Goal: Task Accomplishment & Management: Use online tool/utility

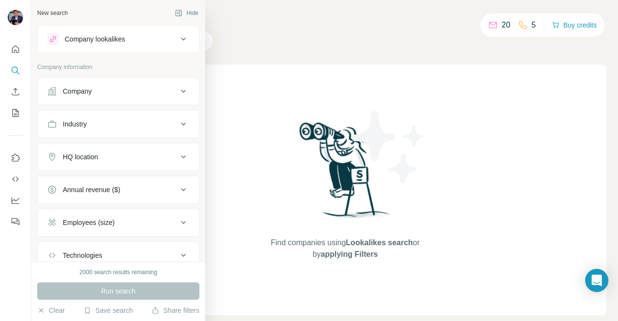
click at [178, 85] on icon at bounding box center [184, 91] width 12 height 12
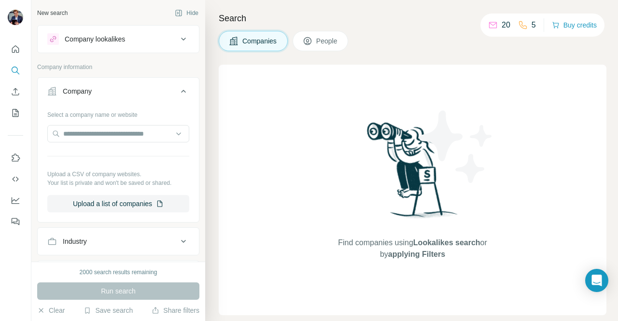
click at [178, 85] on icon at bounding box center [184, 91] width 12 height 12
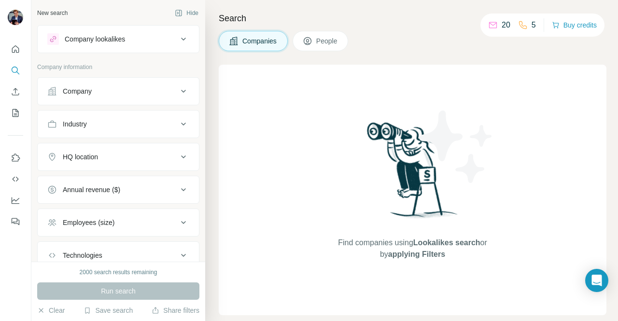
click at [178, 127] on icon at bounding box center [184, 124] width 12 height 12
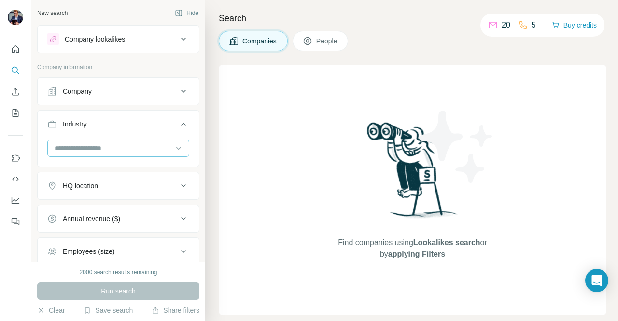
click at [154, 143] on input at bounding box center [113, 148] width 119 height 11
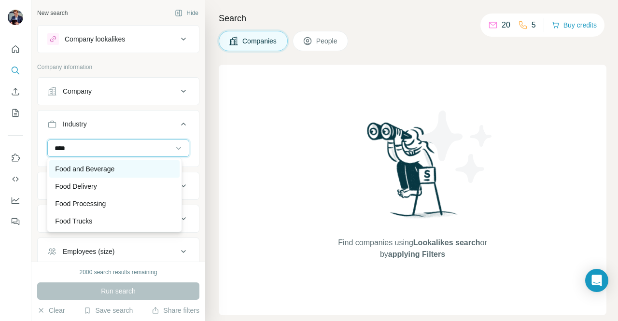
type input "****"
click at [124, 167] on div "Food and Beverage" at bounding box center [114, 169] width 118 height 10
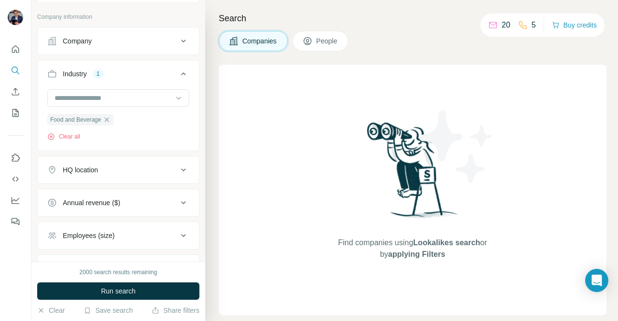
scroll to position [50, 0]
click at [124, 167] on div "HQ location" at bounding box center [112, 171] width 130 height 10
click at [114, 191] on input "text" at bounding box center [118, 194] width 142 height 17
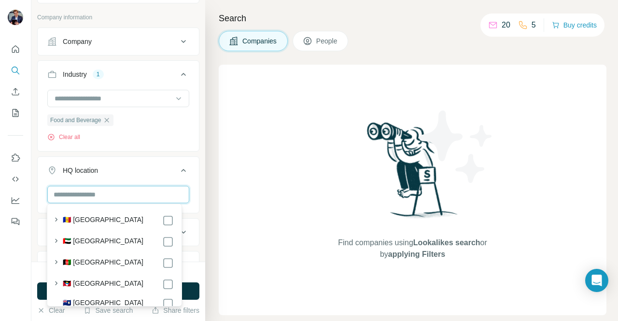
type input "*"
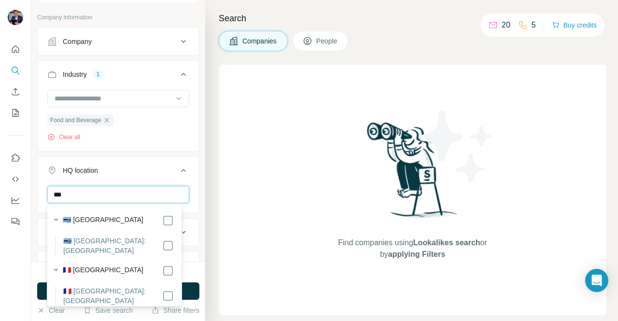
type input "***"
click at [98, 265] on div "🇫🇷 [GEOGRAPHIC_DATA]" at bounding box center [118, 271] width 111 height 12
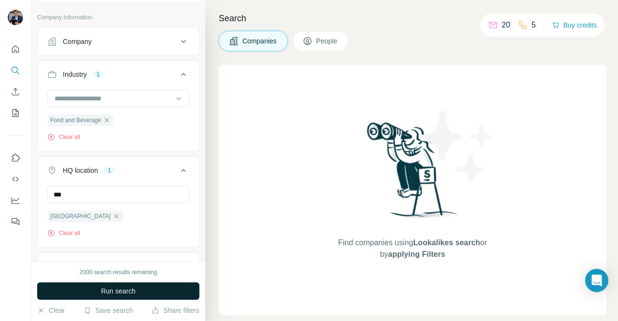
click at [198, 290] on button "Run search" at bounding box center [118, 290] width 162 height 17
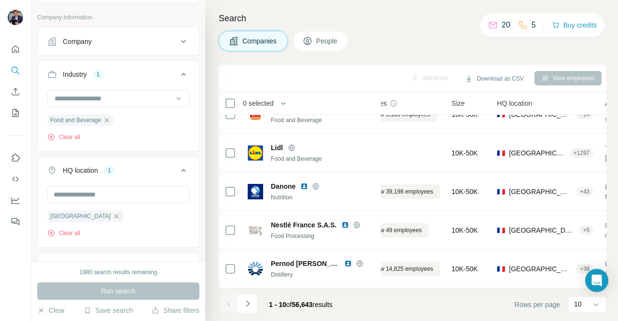
scroll to position [217, 34]
click at [250, 301] on icon "Navigate to next page" at bounding box center [248, 304] width 10 height 10
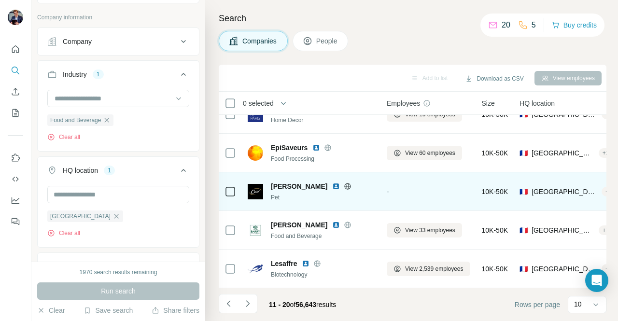
scroll to position [217, 0]
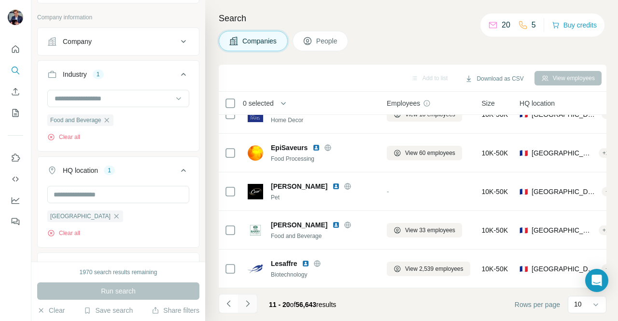
click at [249, 304] on icon "Navigate to next page" at bounding box center [248, 304] width 10 height 10
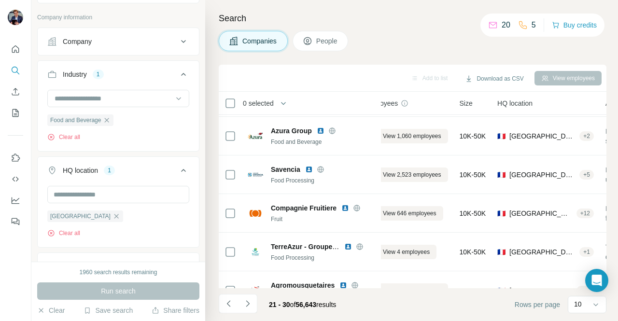
scroll to position [217, 22]
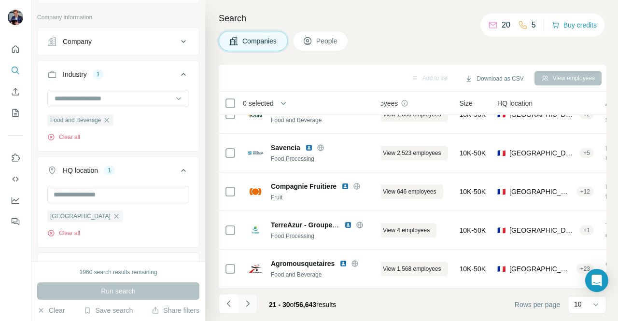
click at [252, 301] on button "Navigate to next page" at bounding box center [247, 303] width 19 height 19
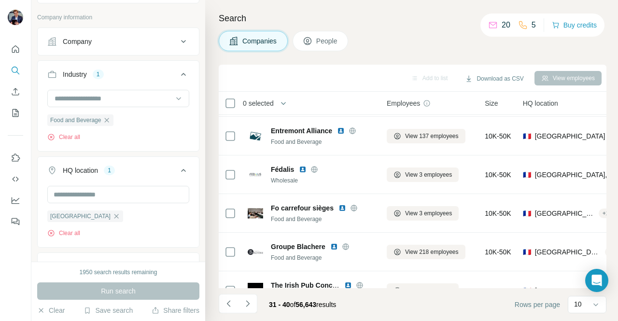
scroll to position [217, 0]
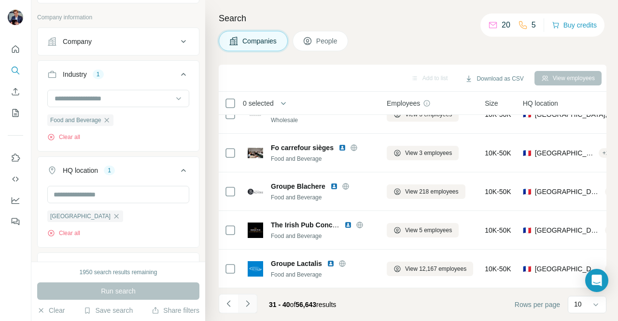
click at [249, 303] on icon "Navigate to next page" at bounding box center [248, 304] width 10 height 10
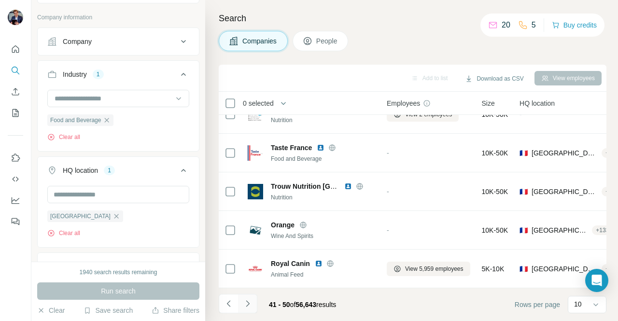
click at [249, 308] on icon "Navigate to next page" at bounding box center [248, 304] width 10 height 10
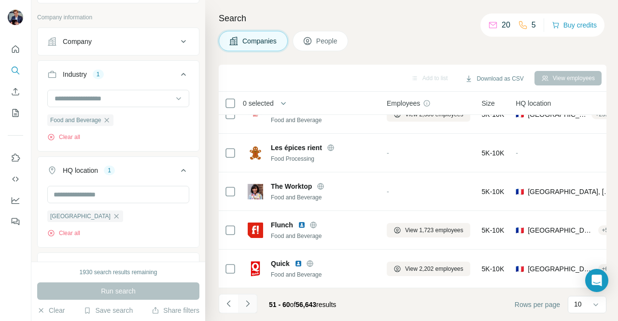
click at [243, 299] on icon "Navigate to next page" at bounding box center [248, 304] width 10 height 10
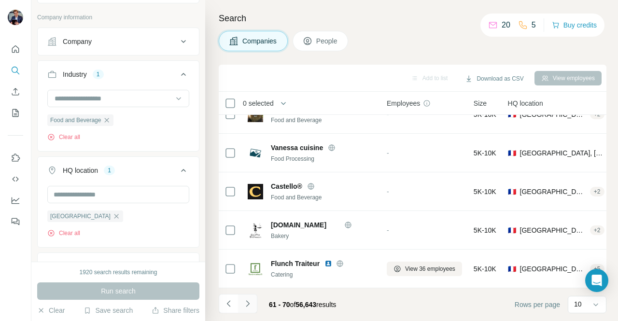
click at [249, 310] on button "Navigate to next page" at bounding box center [247, 303] width 19 height 19
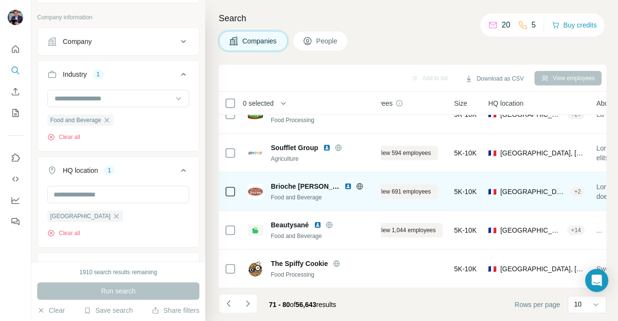
scroll to position [217, 29]
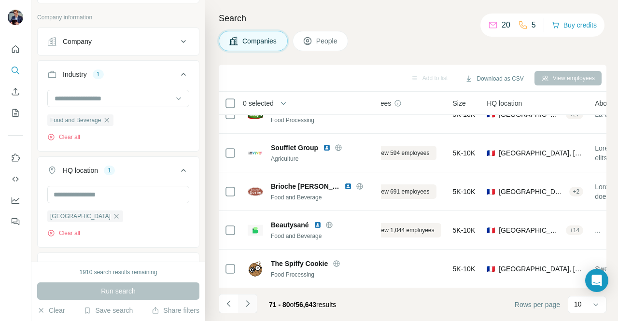
click at [246, 298] on button "Navigate to next page" at bounding box center [247, 303] width 19 height 19
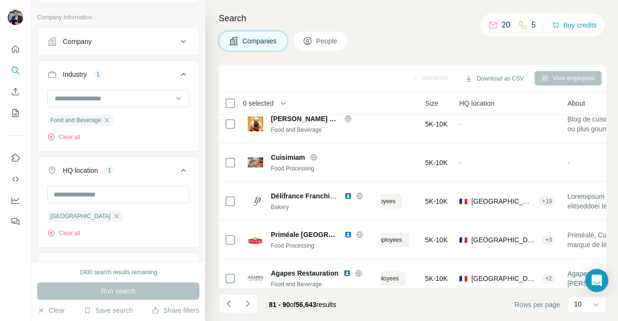
scroll to position [176, 61]
